Goal: Task Accomplishment & Management: Manage account settings

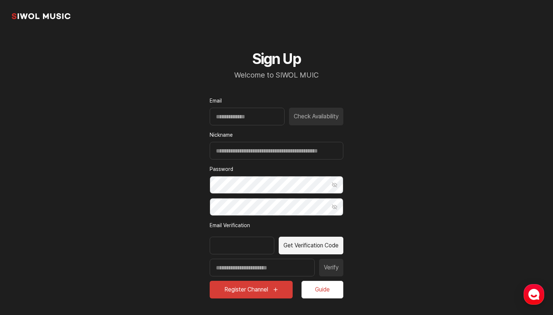
click at [37, 13] on link "common.brand" at bounding box center [41, 16] width 59 height 15
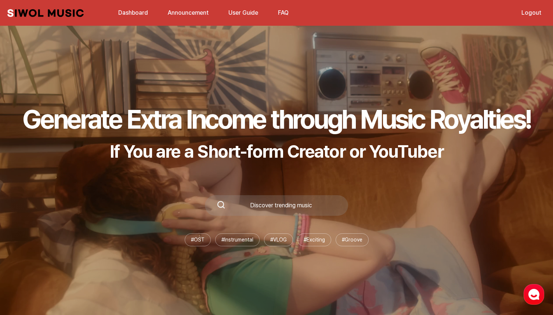
click at [524, 14] on link "Logout" at bounding box center [531, 13] width 29 height 16
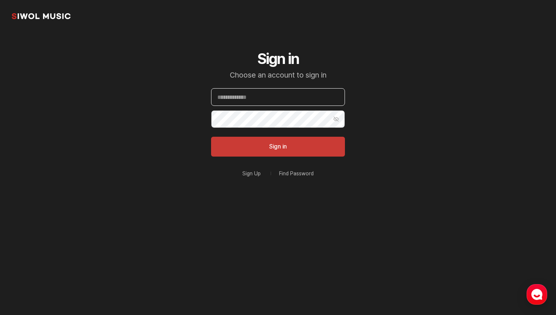
click at [314, 98] on input "Email" at bounding box center [278, 97] width 134 height 18
paste input "**********"
type input "**********"
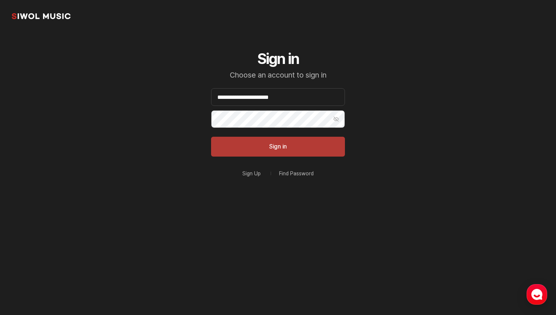
click at [275, 146] on button "Sign in" at bounding box center [278, 147] width 134 height 20
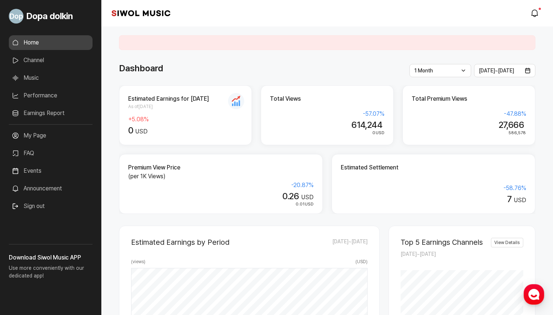
click at [56, 110] on link "Earnings Report" at bounding box center [51, 113] width 84 height 15
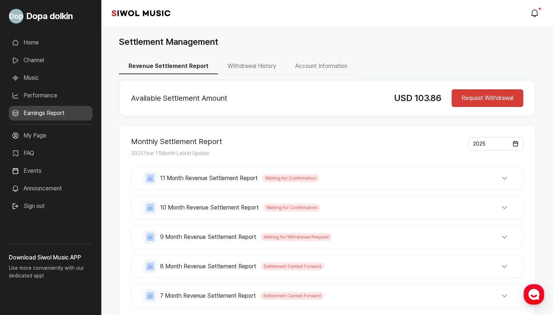
click at [56, 99] on link "Performance" at bounding box center [51, 95] width 84 height 15
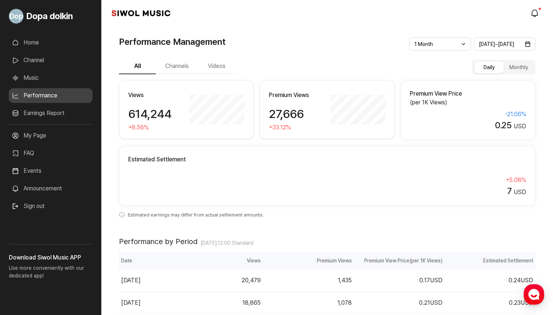
click at [44, 117] on link "Earnings Report" at bounding box center [51, 113] width 84 height 15
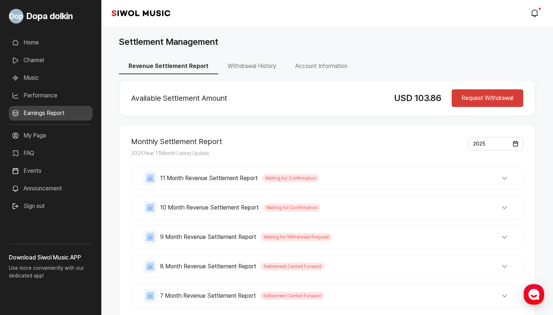
click at [331, 71] on button "Account Information" at bounding box center [321, 66] width 71 height 15
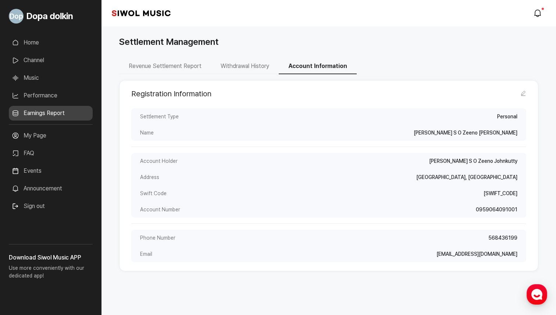
click at [244, 66] on button "Withdrawal History" at bounding box center [245, 66] width 68 height 15
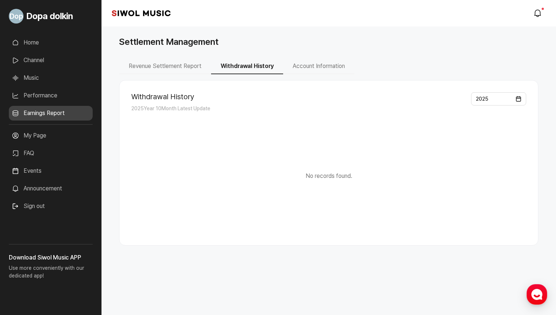
click at [188, 69] on button "Revenue Settlement Report" at bounding box center [165, 66] width 92 height 15
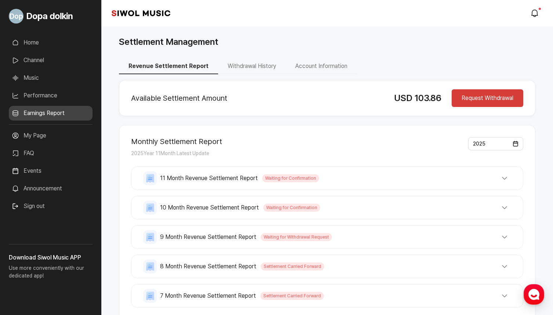
click at [334, 61] on button "Account Information" at bounding box center [321, 66] width 71 height 15
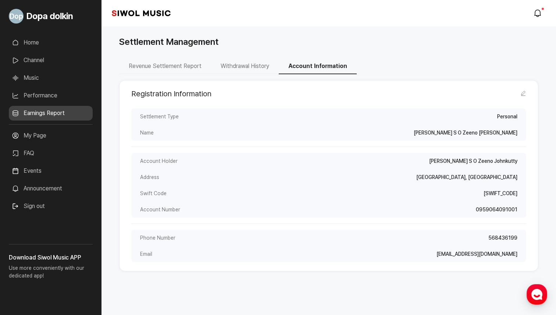
click at [524, 92] on icon at bounding box center [523, 93] width 6 height 6
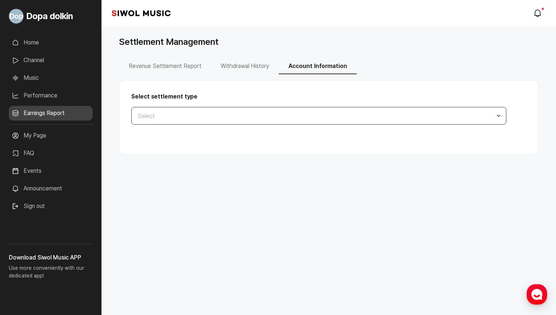
click at [359, 111] on button "Select" at bounding box center [318, 116] width 375 height 18
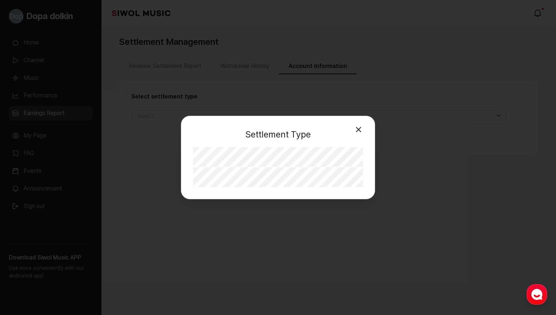
click at [352, 128] on button "Close" at bounding box center [358, 129] width 15 height 15
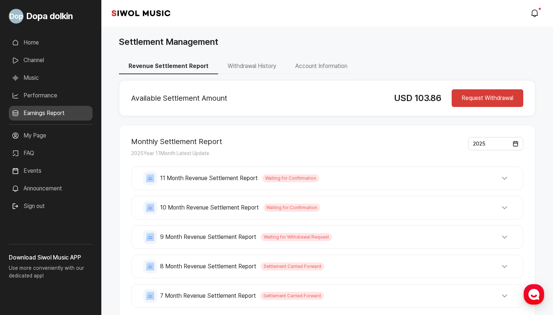
click at [304, 65] on button "Account Information" at bounding box center [321, 66] width 71 height 15
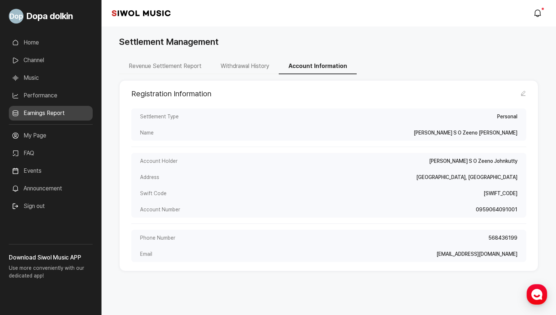
click at [233, 86] on div "Registration Information Edit Registration Information Settlement Type Personal…" at bounding box center [328, 175] width 419 height 191
click at [248, 67] on button "Withdrawal History" at bounding box center [245, 66] width 68 height 15
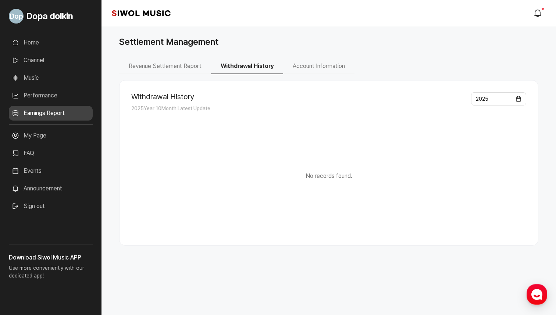
click at [197, 67] on button "Revenue Settlement Report" at bounding box center [165, 66] width 92 height 15
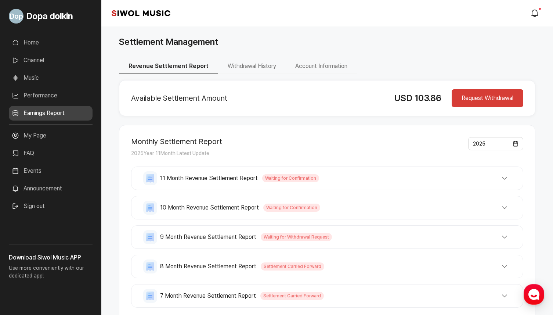
click at [474, 100] on button "Request Withdrawal" at bounding box center [488, 98] width 72 height 18
click at [322, 69] on button "Account Information" at bounding box center [321, 66] width 71 height 15
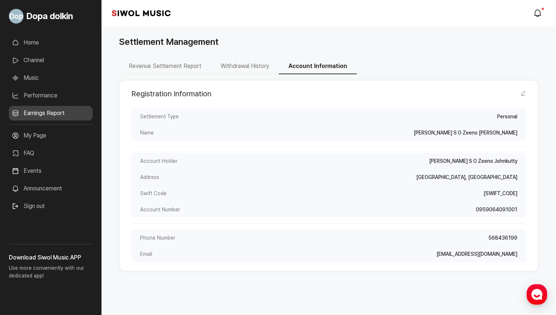
click at [524, 96] on icon at bounding box center [523, 93] width 6 height 6
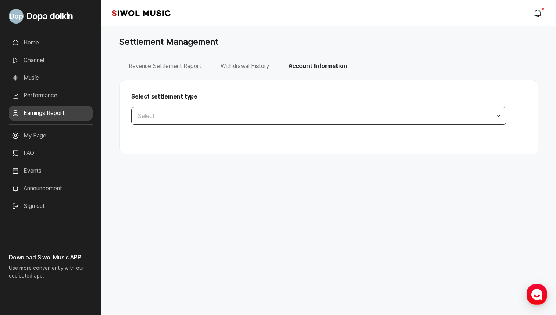
click at [382, 119] on button "Select" at bounding box center [318, 116] width 375 height 18
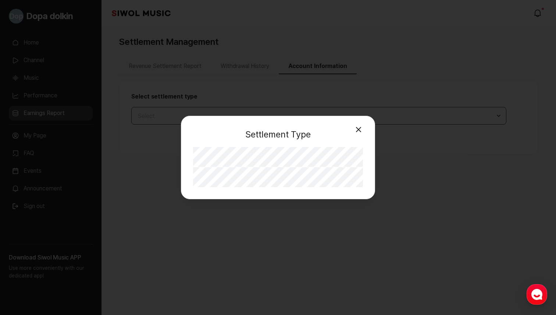
select select "**"
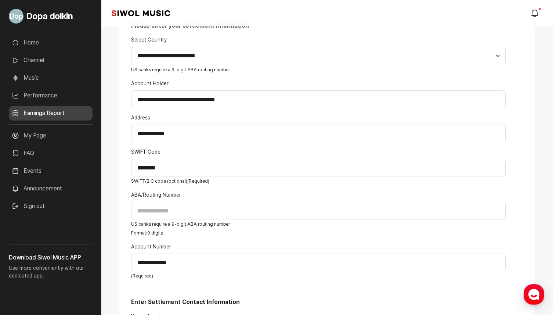
scroll to position [195, 0]
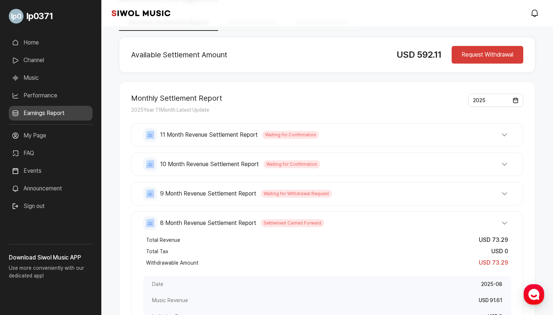
scroll to position [45, 0]
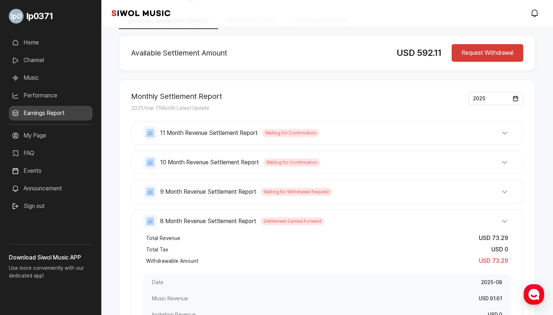
click at [397, 213] on div "8 Month Revenue Settlement Report Settlement Carried Forward Total Revenue USD …" at bounding box center [327, 303] width 392 height 189
click at [494, 220] on button "8 Month Revenue Settlement Report Settlement Carried Forward" at bounding box center [327, 221] width 368 height 14
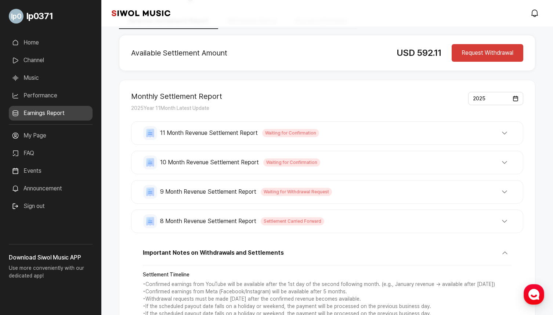
click at [469, 224] on button "8 Month Revenue Settlement Report Settlement Carried Forward" at bounding box center [327, 221] width 368 height 14
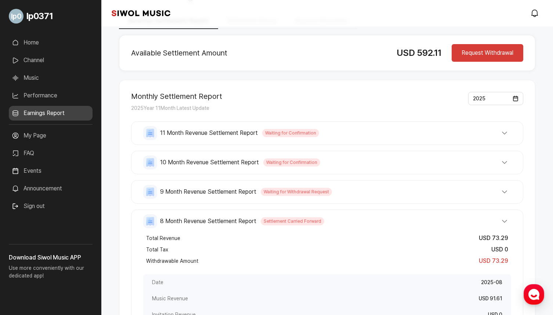
click at [490, 196] on button "9 Month Revenue Settlement Report Waiting for Withdrawal Request" at bounding box center [327, 192] width 368 height 14
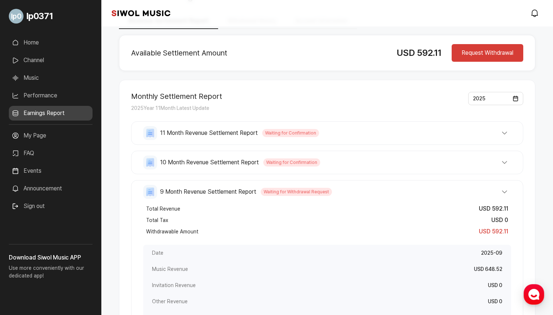
click at [490, 196] on button "9 Month Revenue Settlement Report Waiting for Withdrawal Request" at bounding box center [327, 192] width 368 height 14
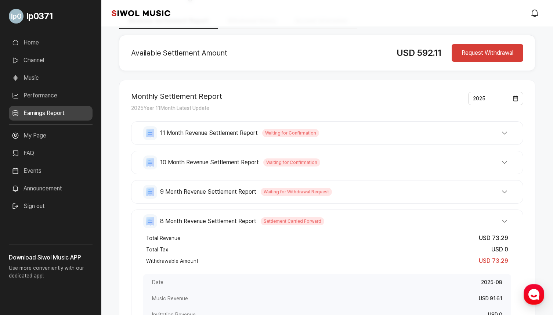
click at [487, 228] on button "8 Month Revenue Settlement Report Settlement Carried Forward" at bounding box center [327, 221] width 368 height 14
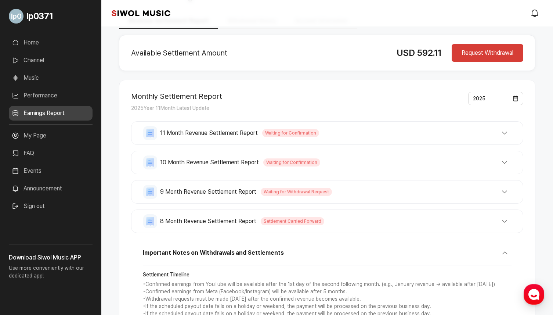
click at [478, 164] on button "10 Month Revenue Settlement Report Waiting for Confirmation" at bounding box center [327, 162] width 368 height 14
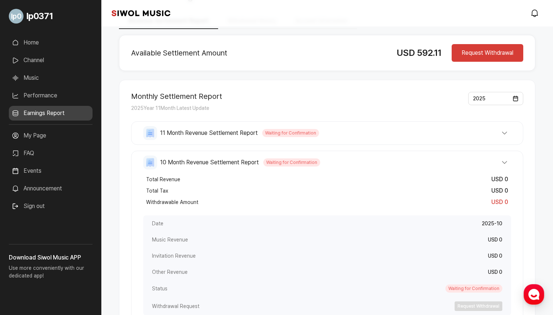
click at [478, 164] on button "10 Month Revenue Settlement Report Waiting for Confirmation" at bounding box center [327, 162] width 368 height 14
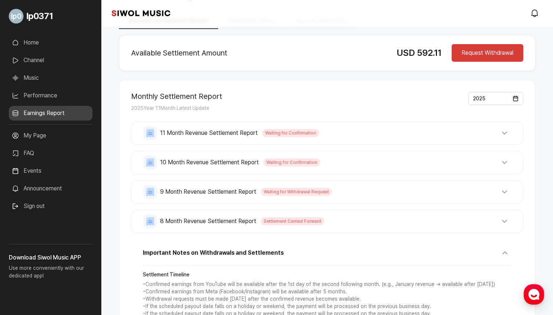
click at [481, 136] on button "11 Month Revenue Settlement Report Waiting for Confirmation" at bounding box center [327, 133] width 368 height 14
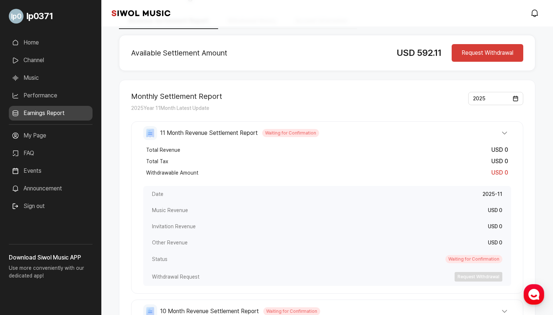
click at [481, 136] on button "11 Month Revenue Settlement Report Waiting for Confirmation" at bounding box center [327, 133] width 368 height 14
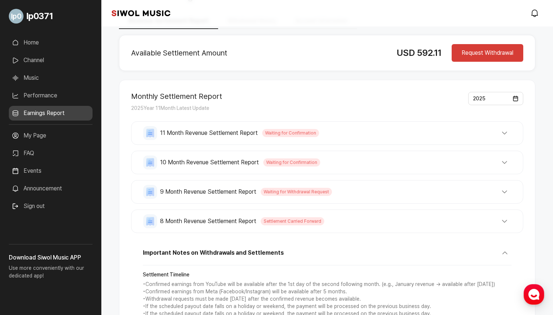
drag, startPoint x: 480, startPoint y: 139, endPoint x: 512, endPoint y: 228, distance: 94.4
click at [512, 228] on div "11 Month Revenue Settlement Report Waiting for Confirmation Total Revenue USD 0…" at bounding box center [327, 177] width 392 height 112
click at [500, 147] on div "11 Month Revenue Settlement Report Waiting for Confirmation Total Revenue USD 0…" at bounding box center [327, 177] width 392 height 112
click at [501, 138] on button "11 Month Revenue Settlement Report Waiting for Confirmation" at bounding box center [327, 133] width 368 height 14
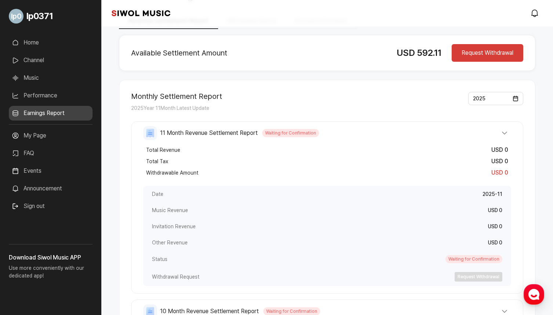
click at [501, 139] on button "11 Month Revenue Settlement Report Waiting for Confirmation" at bounding box center [327, 133] width 368 height 14
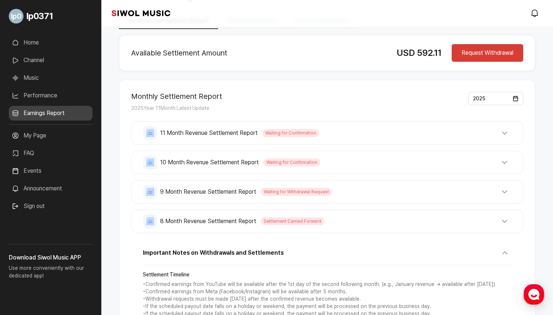
click at [503, 165] on button "10 Month Revenue Settlement Report Waiting for Confirmation" at bounding box center [327, 162] width 368 height 14
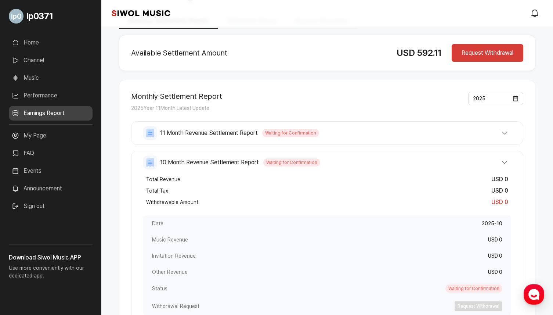
click at [503, 165] on button "10 Month Revenue Settlement Report Waiting for Confirmation" at bounding box center [327, 162] width 368 height 14
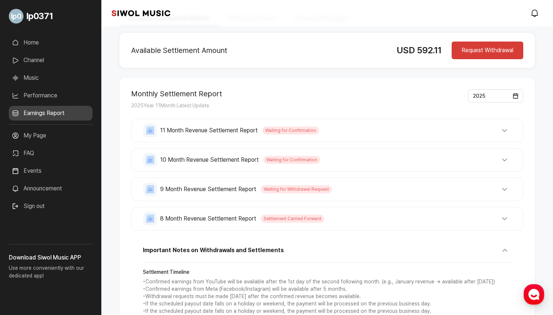
click at [509, 192] on button "9 Month Revenue Settlement Report Waiting for Withdrawal Request" at bounding box center [327, 189] width 368 height 14
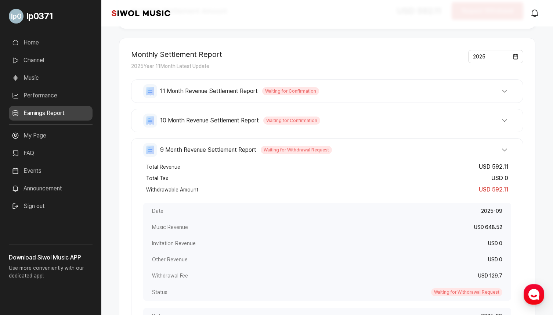
scroll to position [109, 0]
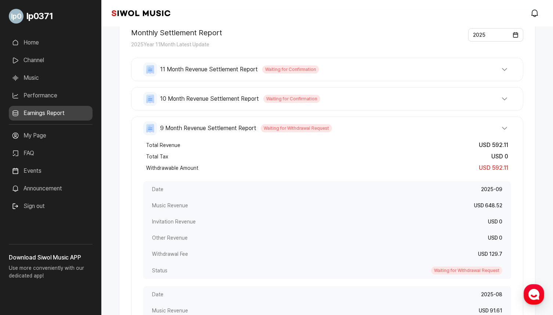
click at [499, 129] on button "9 Month Revenue Settlement Report Waiting for Withdrawal Request" at bounding box center [327, 128] width 368 height 14
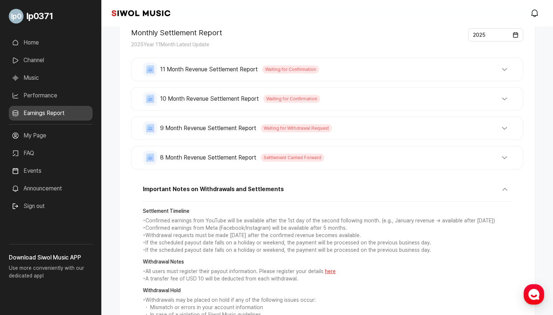
click at [507, 151] on button "8 Month Revenue Settlement Report Settlement Carried Forward" at bounding box center [327, 158] width 368 height 14
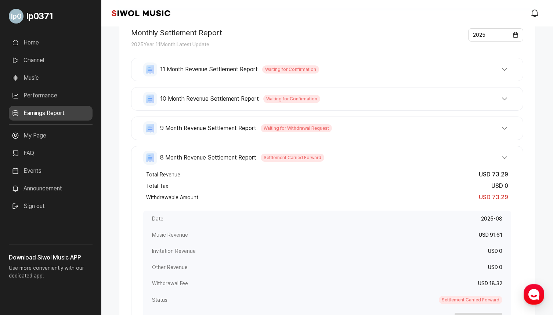
click at [500, 129] on button "9 Month Revenue Settlement Report Waiting for Withdrawal Request" at bounding box center [327, 128] width 368 height 14
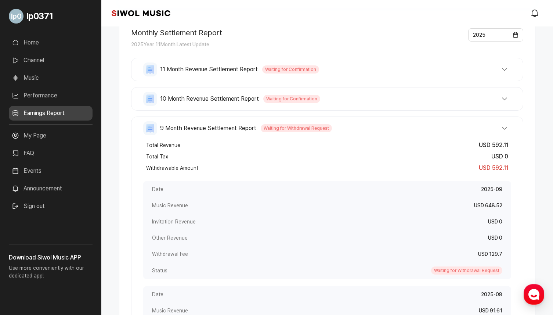
click at [496, 87] on div "10 Month Revenue Settlement Report Waiting for Confirmation Total Revenue USD 0…" at bounding box center [327, 99] width 392 height 24
click at [496, 75] on button "11 Month Revenue Settlement Report Waiting for Confirmation" at bounding box center [327, 69] width 368 height 14
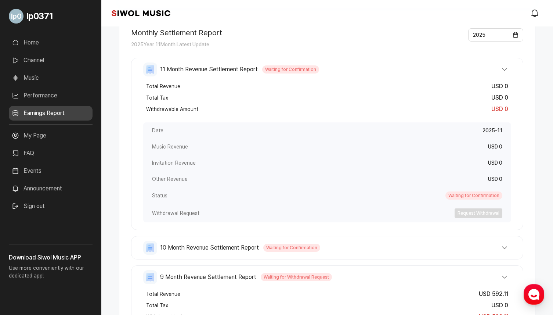
click at [499, 66] on button "11 Month Revenue Settlement Report Waiting for Confirmation" at bounding box center [327, 69] width 368 height 14
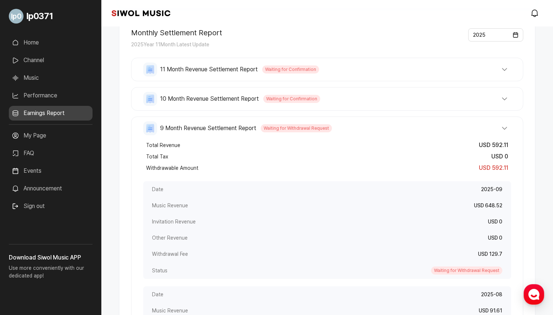
click at [508, 97] on button "10 Month Revenue Settlement Report Waiting for Confirmation" at bounding box center [327, 99] width 368 height 14
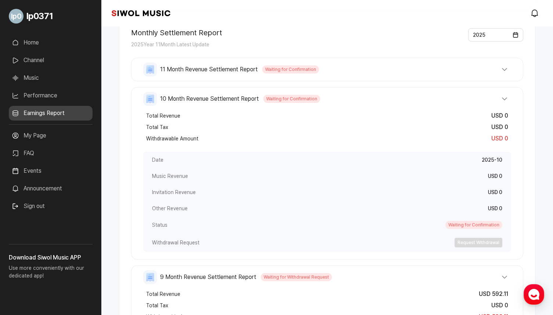
click at [507, 98] on button "10 Month Revenue Settlement Report Waiting for Confirmation" at bounding box center [327, 99] width 368 height 14
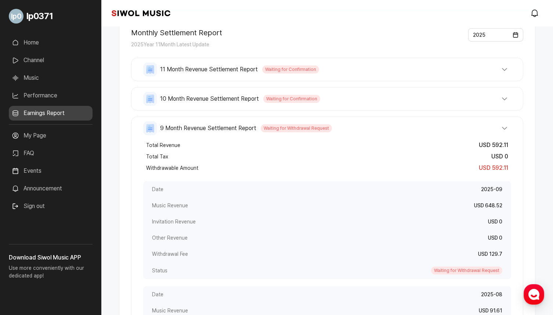
click at [506, 98] on button "10 Month Revenue Settlement Report Waiting for Confirmation" at bounding box center [327, 99] width 368 height 14
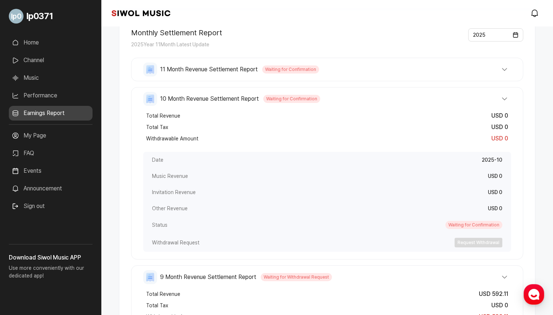
click at [502, 97] on button "10 Month Revenue Settlement Report Waiting for Confirmation" at bounding box center [327, 99] width 368 height 14
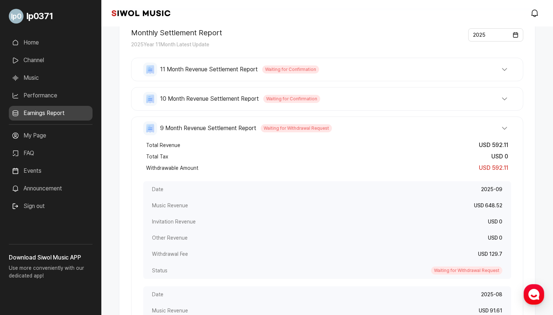
click at [508, 127] on button "9 Month Revenue Settlement Report Waiting for Withdrawal Request" at bounding box center [327, 128] width 368 height 14
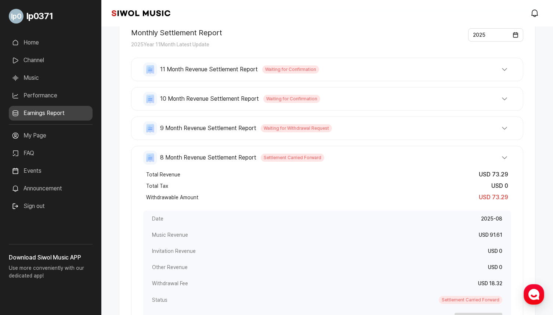
click at [508, 127] on button "9 Month Revenue Settlement Report Waiting for Withdrawal Request" at bounding box center [327, 128] width 368 height 14
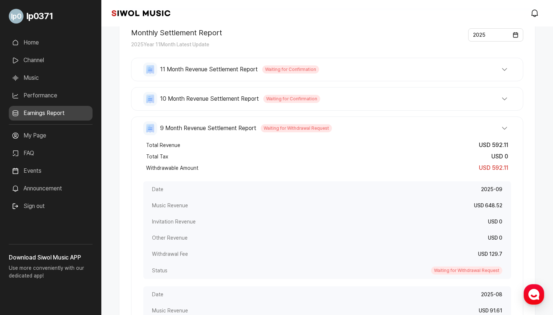
click at [508, 127] on button "9 Month Revenue Settlement Report Waiting for Withdrawal Request" at bounding box center [327, 128] width 368 height 14
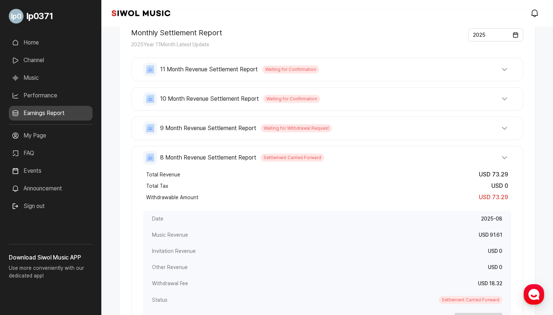
click at [510, 151] on button "8 Month Revenue Settlement Report Settlement Carried Forward" at bounding box center [327, 158] width 368 height 14
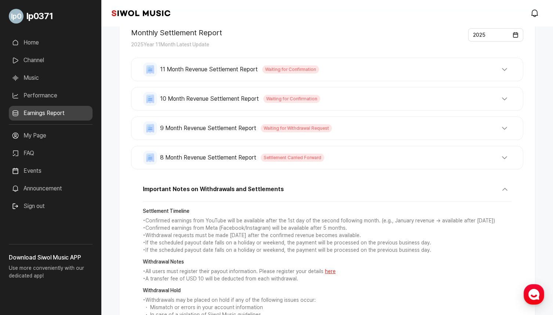
click at [510, 151] on button "8 Month Revenue Settlement Report Settlement Carried Forward" at bounding box center [327, 158] width 368 height 14
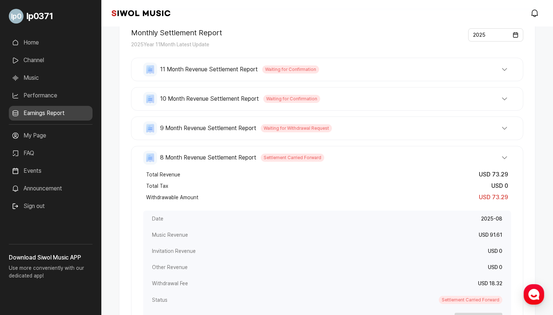
click at [509, 151] on button "8 Month Revenue Settlement Report Settlement Carried Forward" at bounding box center [327, 158] width 368 height 14
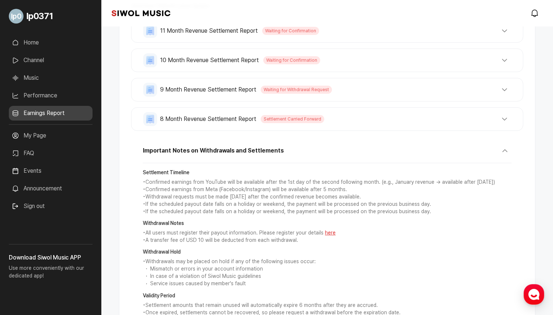
scroll to position [153, 0]
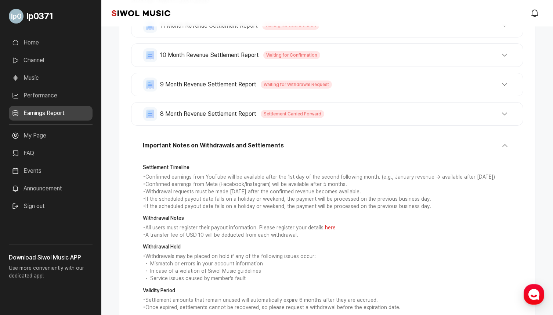
click at [506, 153] on button "Important Notes on Withdrawals and Settlements" at bounding box center [327, 148] width 369 height 19
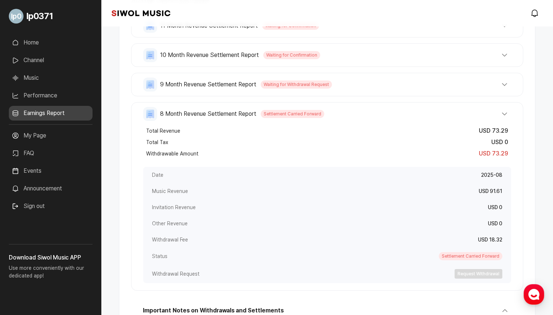
click at [512, 110] on div "8 Month Revenue Settlement Report Settlement Carried Forward Total Revenue USD …" at bounding box center [327, 196] width 392 height 189
click at [508, 113] on button "8 Month Revenue Settlement Report Settlement Carried Forward" at bounding box center [327, 114] width 368 height 14
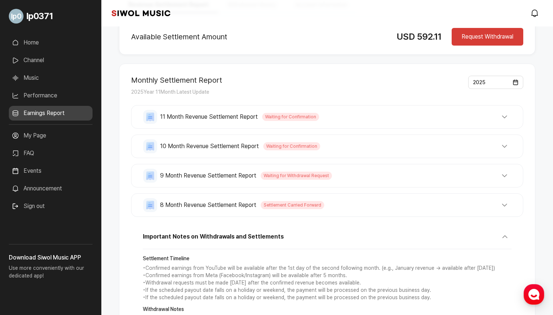
scroll to position [62, 0]
click at [519, 116] on div "11 Month Revenue Settlement Report Waiting for Confirmation Total Revenue USD 0…" at bounding box center [327, 116] width 392 height 24
click at [511, 116] on button "11 Month Revenue Settlement Report Waiting for Confirmation" at bounding box center [327, 116] width 368 height 14
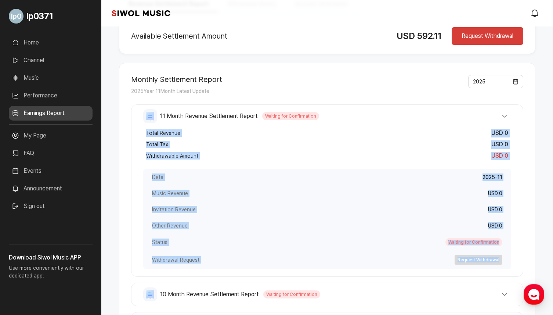
click at [505, 119] on button "11 Month Revenue Settlement Report Waiting for Confirmation" at bounding box center [327, 116] width 368 height 14
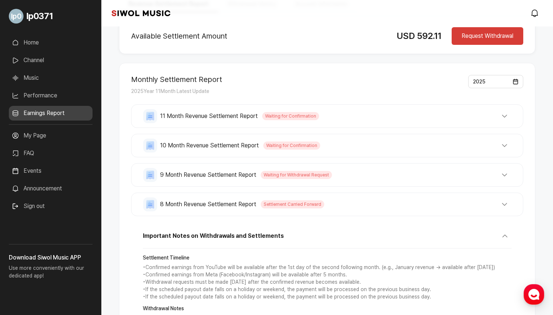
click at [505, 135] on div "10 Month Revenue Settlement Report Waiting for Confirmation Total Revenue USD 0…" at bounding box center [327, 146] width 392 height 24
click at [505, 143] on button "10 Month Revenue Settlement Report Waiting for Confirmation" at bounding box center [327, 146] width 368 height 14
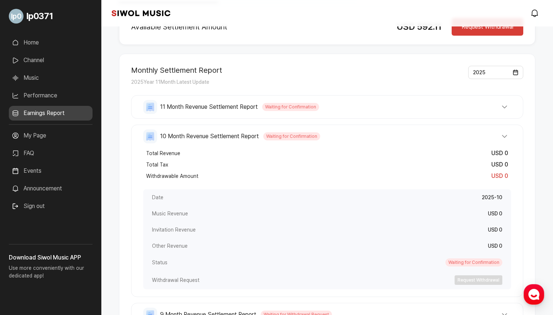
scroll to position [61, 0]
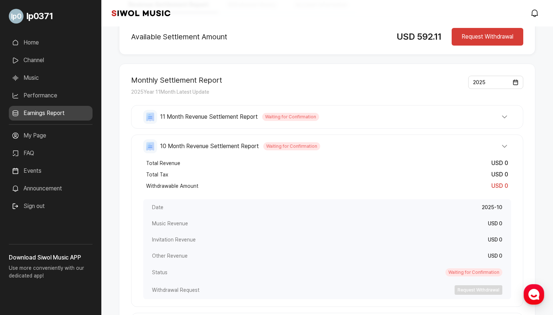
click at [505, 143] on button "10 Month Revenue Settlement Report Waiting for Confirmation" at bounding box center [327, 146] width 368 height 14
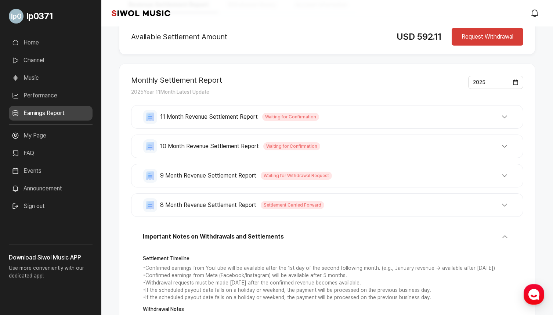
drag, startPoint x: 505, startPoint y: 143, endPoint x: 515, endPoint y: 172, distance: 31.3
click at [514, 172] on div "11 Month Revenue Settlement Report Waiting for Confirmation Total Revenue USD 0…" at bounding box center [327, 161] width 392 height 112
click at [512, 183] on div "9 Month Revenue Settlement Report Waiting for Withdrawal Request Total Revenue …" at bounding box center [327, 176] width 392 height 24
click at [510, 210] on button "8 Month Revenue Settlement Report Settlement Carried Forward" at bounding box center [327, 205] width 368 height 14
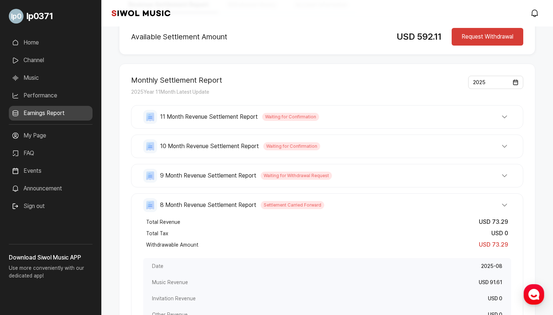
click at [510, 210] on button "8 Month Revenue Settlement Report Settlement Carried Forward" at bounding box center [327, 205] width 368 height 14
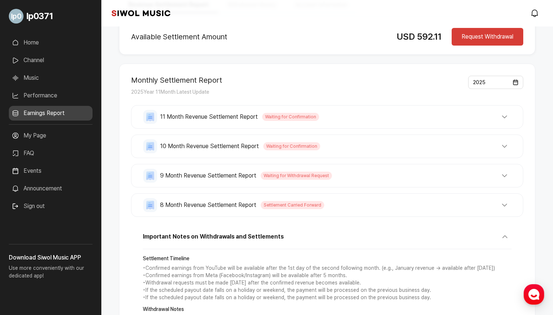
click at [510, 210] on button "8 Month Revenue Settlement Report Settlement Carried Forward" at bounding box center [327, 205] width 368 height 14
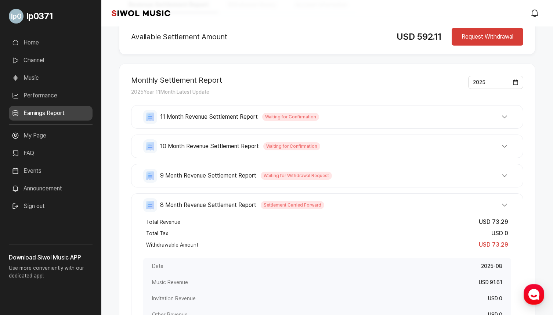
click at [510, 210] on button "8 Month Revenue Settlement Report Settlement Carried Forward" at bounding box center [327, 205] width 368 height 14
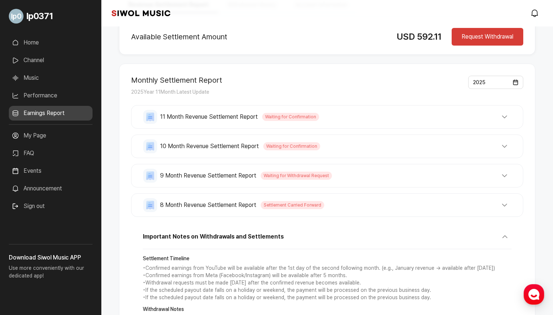
click at [510, 210] on button "8 Month Revenue Settlement Report Settlement Carried Forward" at bounding box center [327, 205] width 368 height 14
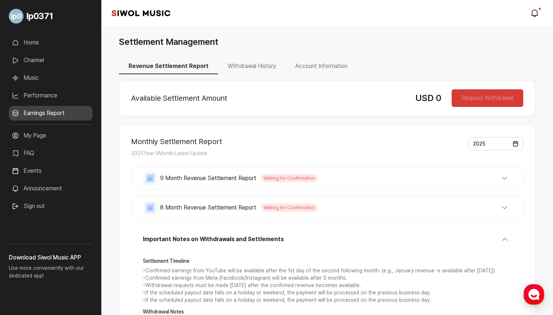
click at [244, 36] on div "Settlement Management" at bounding box center [327, 41] width 417 height 13
click at [228, 74] on button "Withdrawal History" at bounding box center [252, 66] width 68 height 15
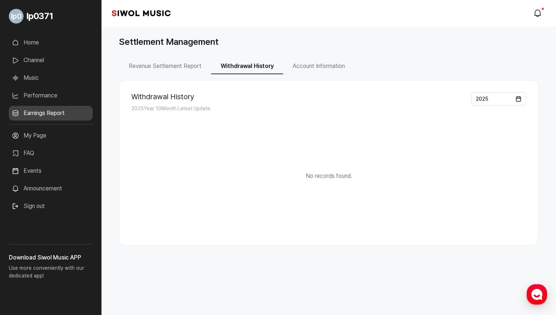
click at [295, 74] on button "Account Information" at bounding box center [318, 66] width 71 height 15
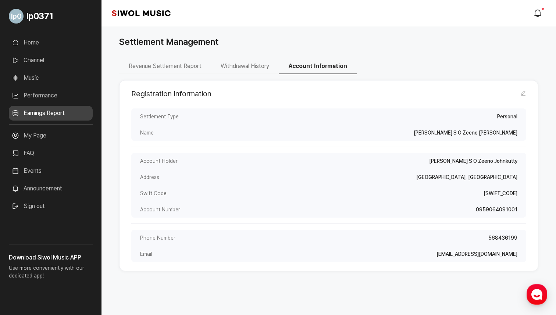
click at [260, 67] on button "Withdrawal History" at bounding box center [245, 66] width 68 height 15
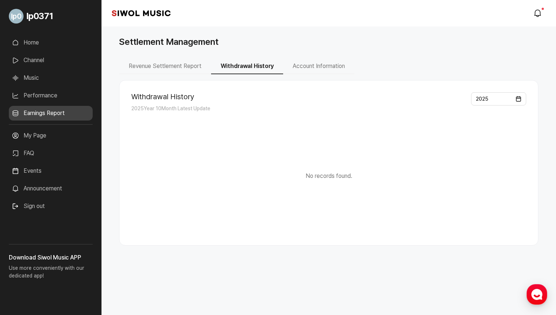
click at [190, 69] on button "Revenue Settlement Report" at bounding box center [165, 66] width 92 height 15
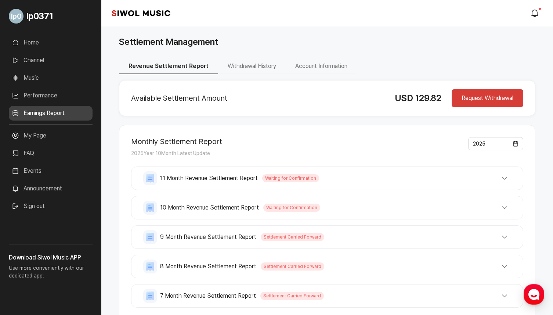
click at [260, 68] on button "Withdrawal History" at bounding box center [252, 66] width 68 height 15
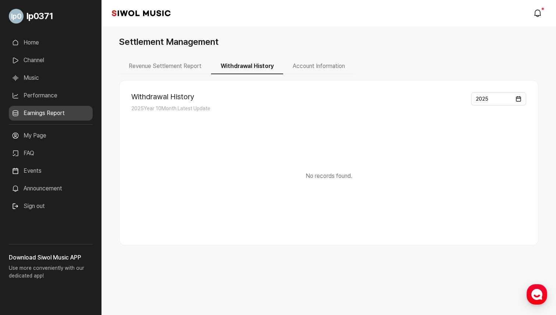
click at [294, 69] on button "Account Information" at bounding box center [318, 66] width 71 height 15
